Goal: Download file/media

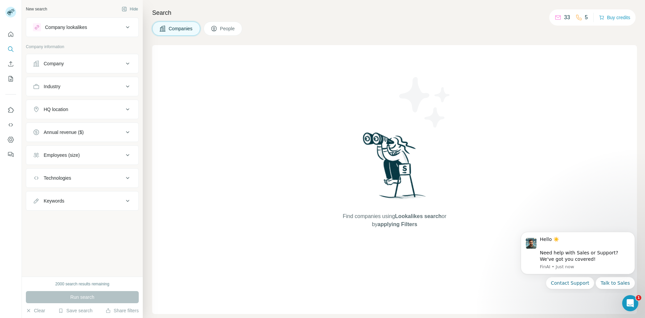
click at [130, 28] on icon at bounding box center [128, 27] width 8 height 8
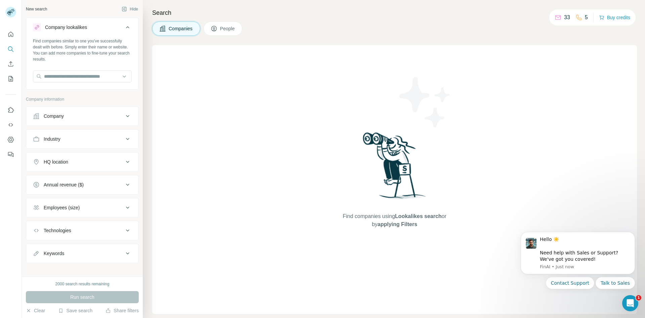
click at [130, 28] on button "Company lookalikes" at bounding box center [82, 28] width 112 height 19
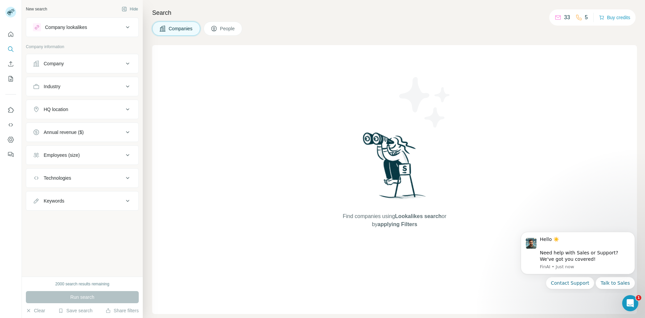
click at [124, 68] on button "Company" at bounding box center [82, 63] width 112 height 16
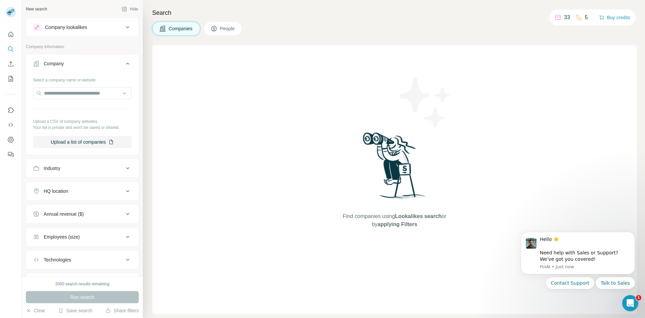
click at [124, 67] on button "Company" at bounding box center [82, 64] width 112 height 19
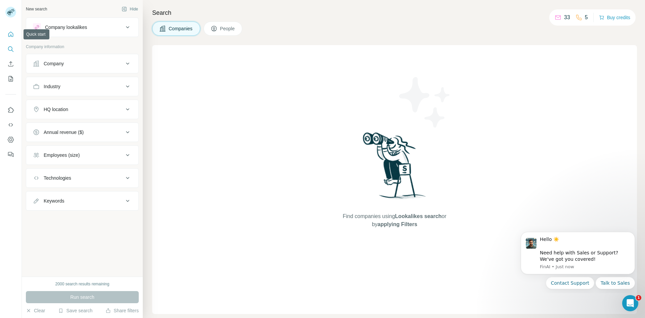
click at [11, 35] on icon "Quick start" at bounding box center [10, 34] width 5 height 5
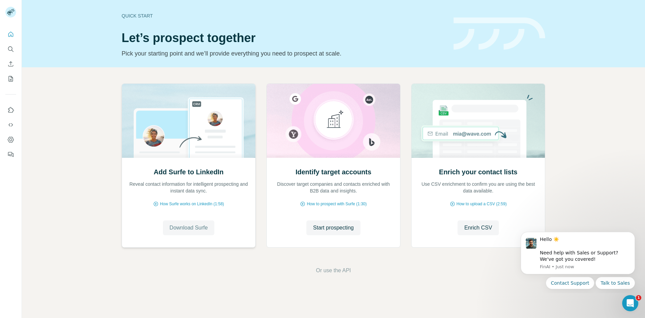
click at [195, 228] on span "Download Surfe" at bounding box center [189, 227] width 38 height 8
click at [190, 228] on span "Go to LinkedIn" at bounding box center [188, 227] width 35 height 8
